Goal: Task Accomplishment & Management: Manage account settings

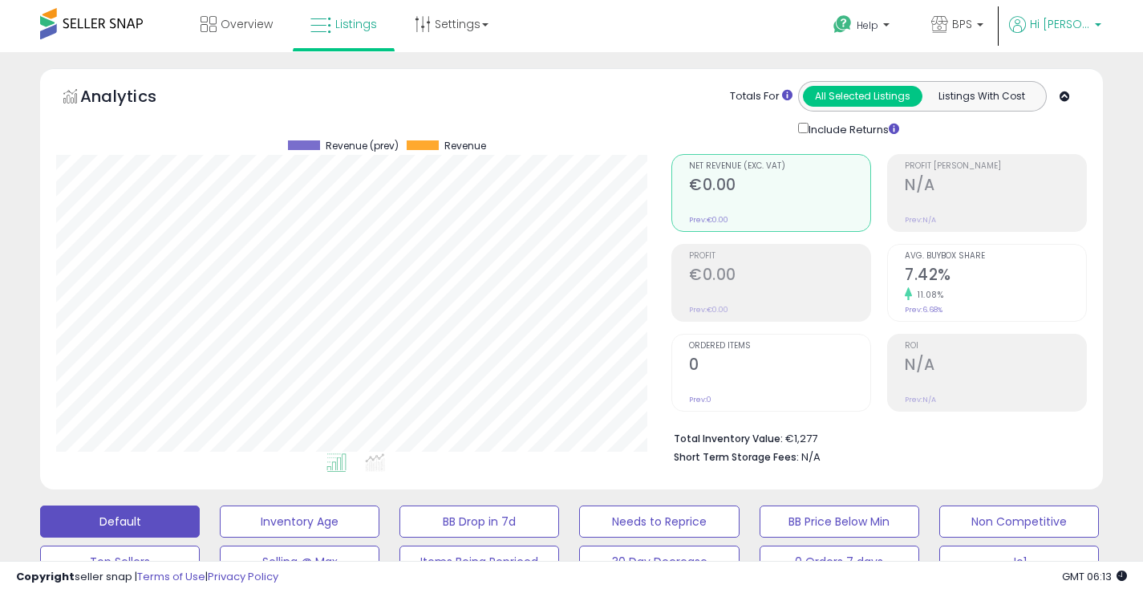
click at [1075, 25] on span "Hi [PERSON_NAME]" at bounding box center [1060, 24] width 60 height 16
click at [1050, 84] on link "Account" at bounding box center [1064, 85] width 43 height 15
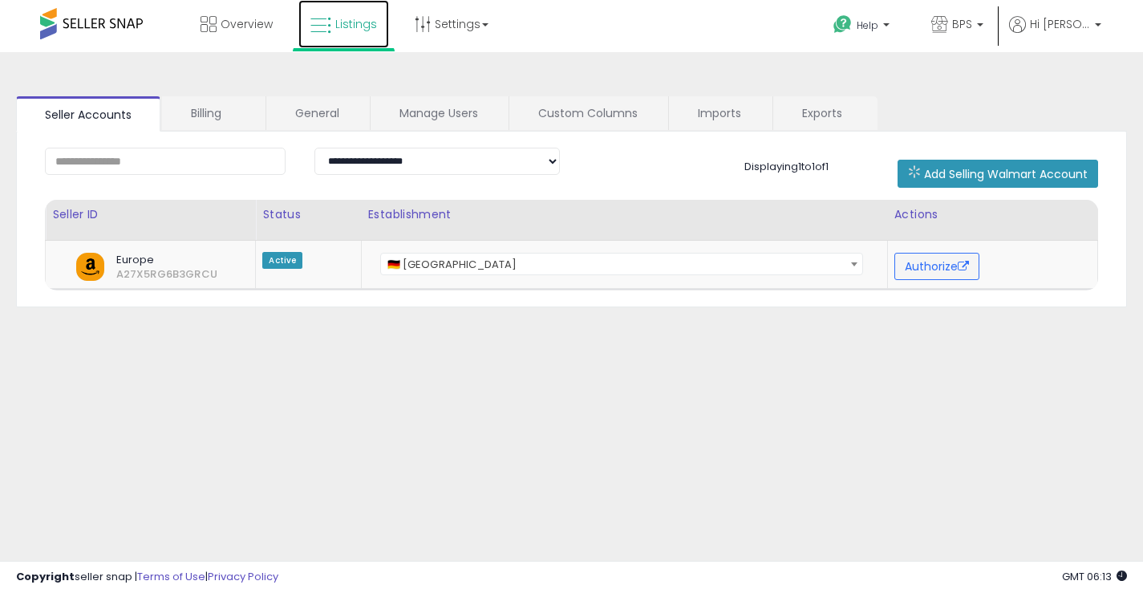
click at [342, 21] on span "Listings" at bounding box center [356, 24] width 42 height 16
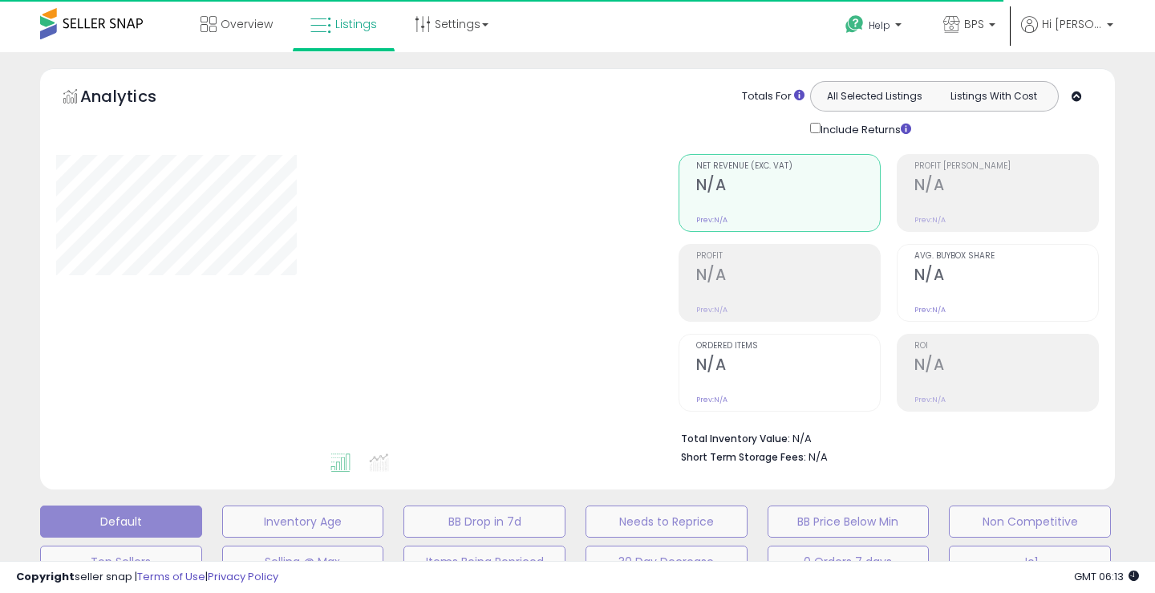
type input "*******"
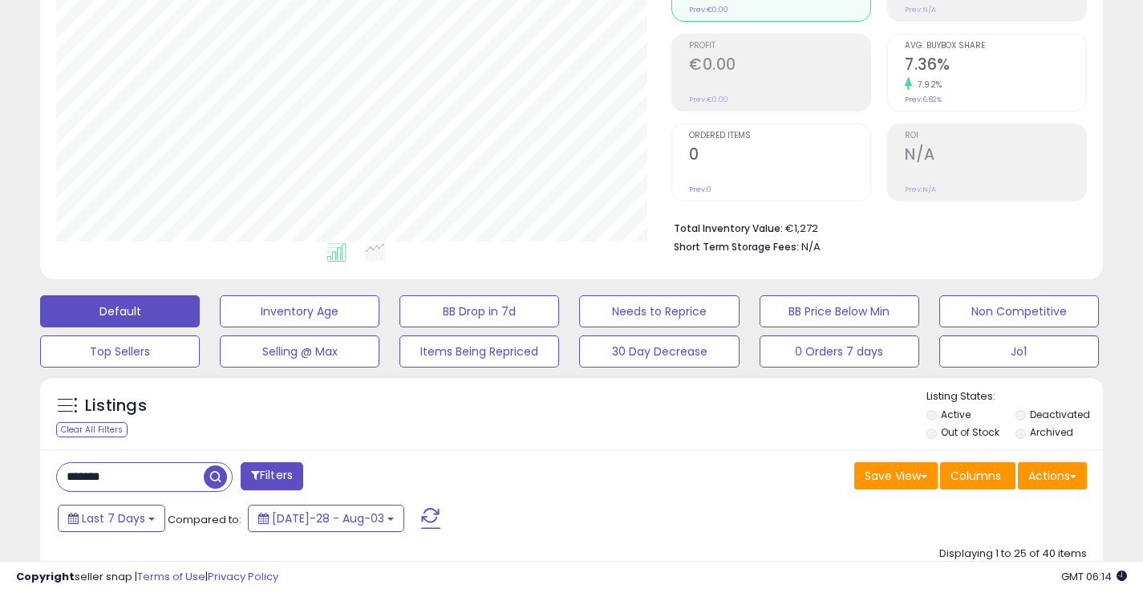
scroll to position [213, 0]
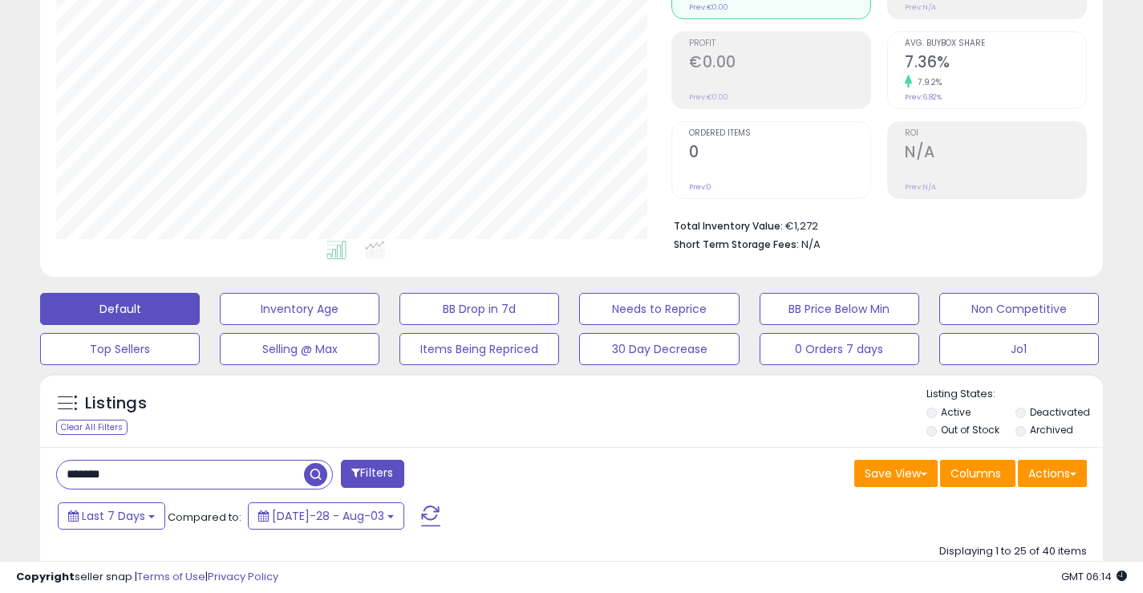
drag, startPoint x: 123, startPoint y: 472, endPoint x: 15, endPoint y: 470, distance: 108.3
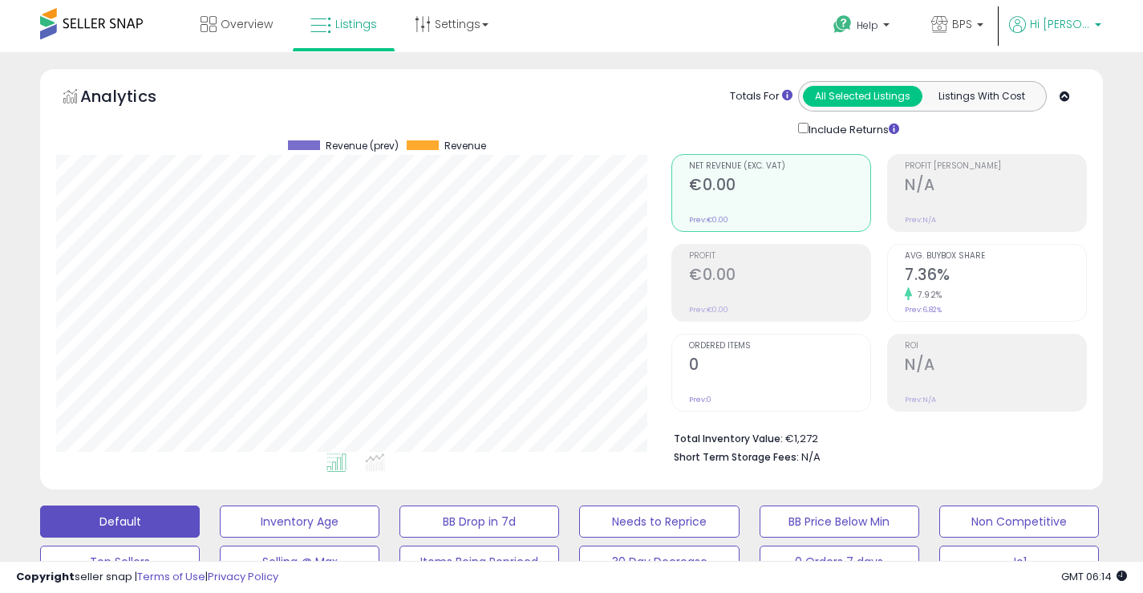
click at [1067, 22] on span "Hi [PERSON_NAME]" at bounding box center [1060, 24] width 60 height 16
click at [1063, 172] on link "Logout" at bounding box center [1064, 169] width 35 height 15
